Goal: Learn about a topic

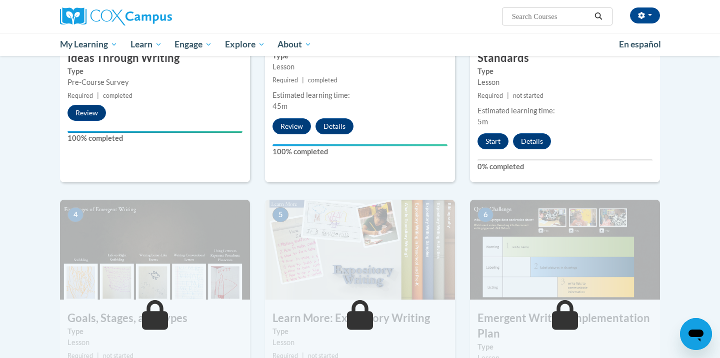
scroll to position [335, 0]
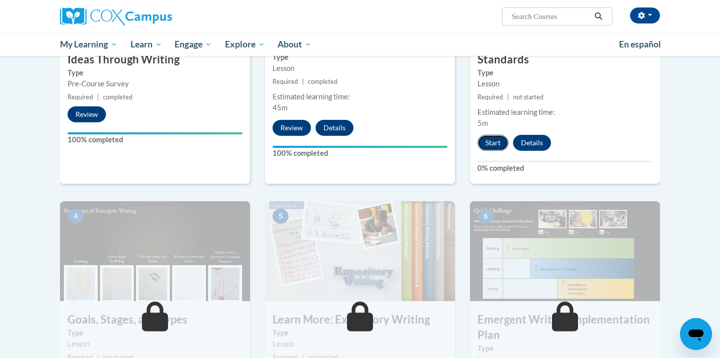
click at [495, 135] on button "Start" at bounding box center [492, 143] width 31 height 16
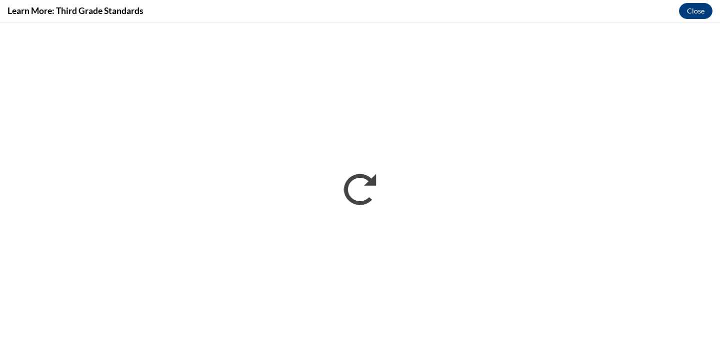
scroll to position [0, 0]
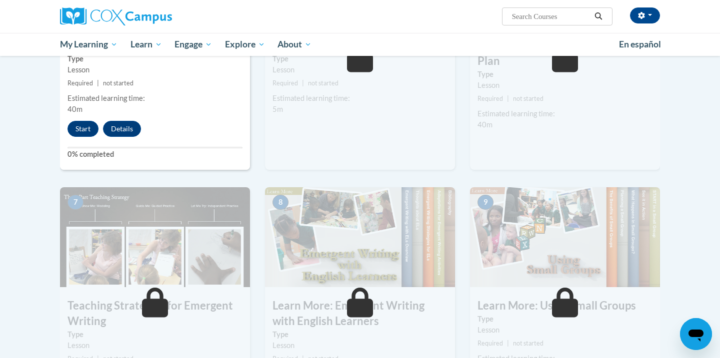
scroll to position [580, 0]
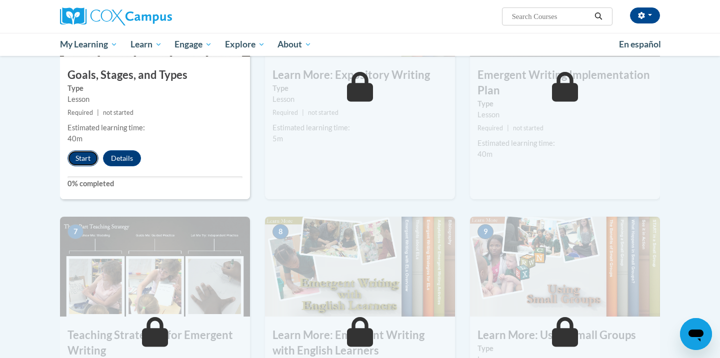
click at [80, 150] on button "Start" at bounding box center [82, 158] width 31 height 16
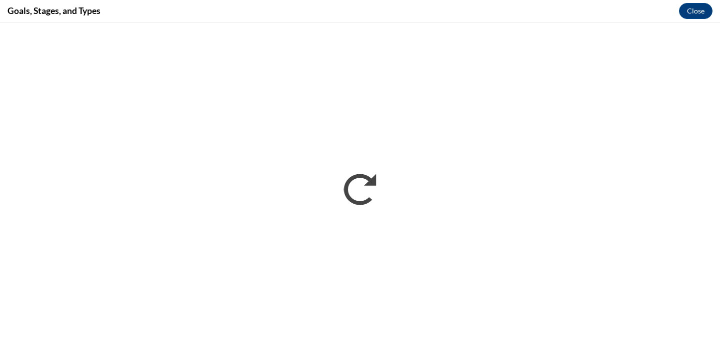
scroll to position [0, 0]
